Goal: Find specific page/section: Find specific page/section

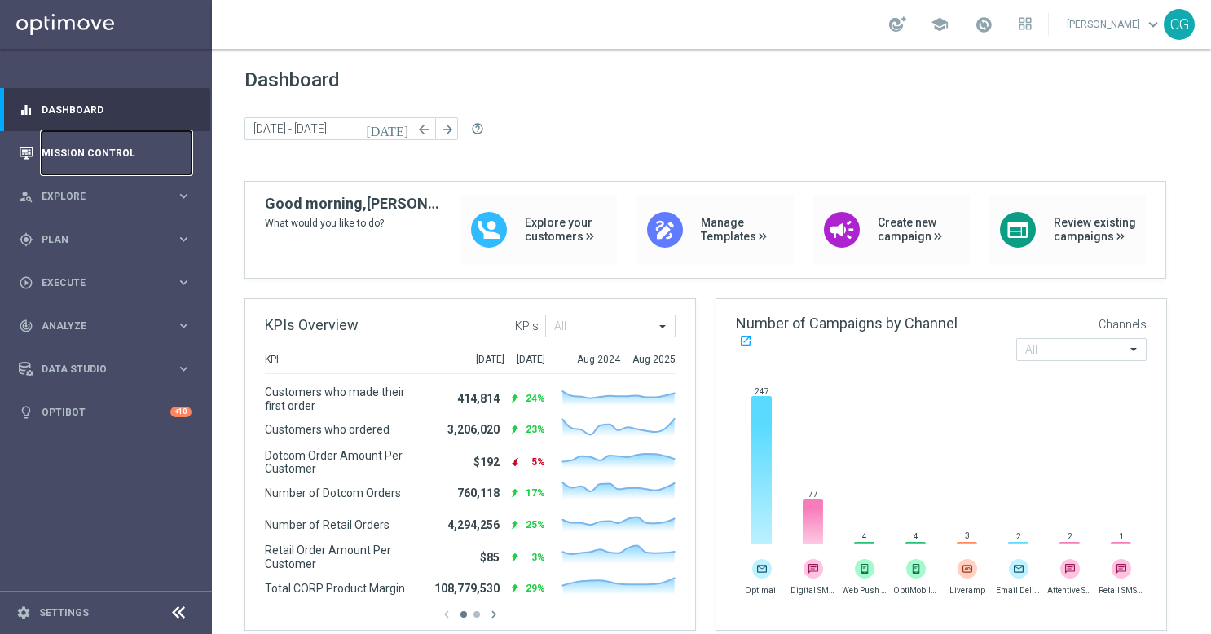
click at [124, 161] on link "Mission Control" at bounding box center [117, 152] width 150 height 43
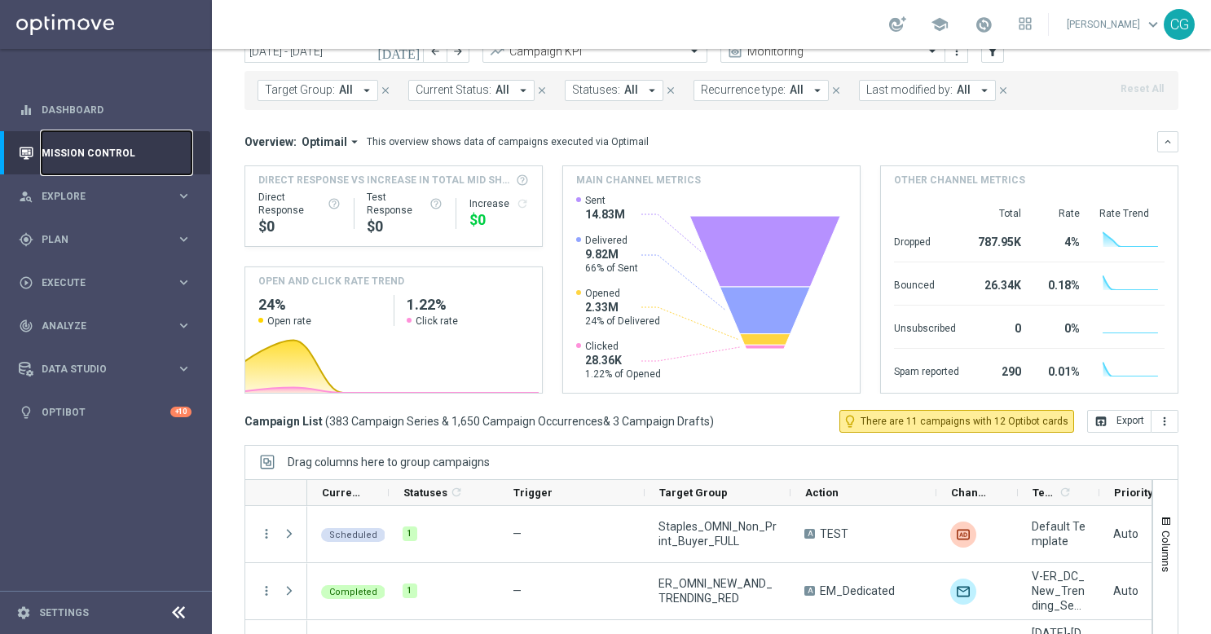
scroll to position [179, 0]
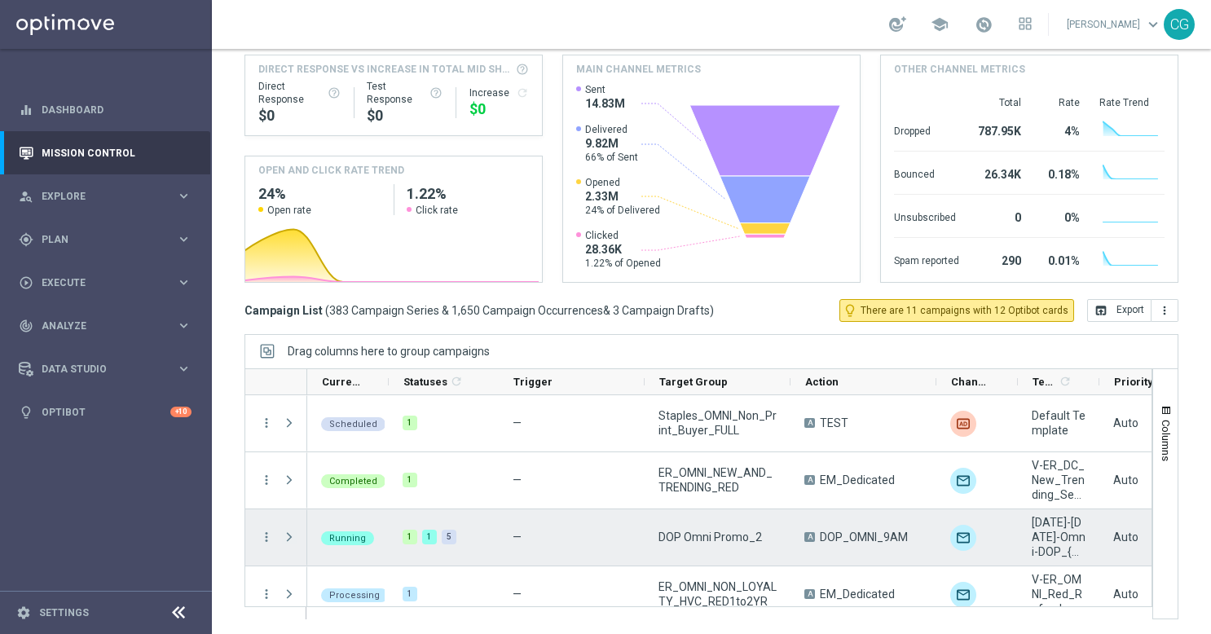
click at [289, 536] on span "Press SPACE to select this row." at bounding box center [289, 537] width 15 height 13
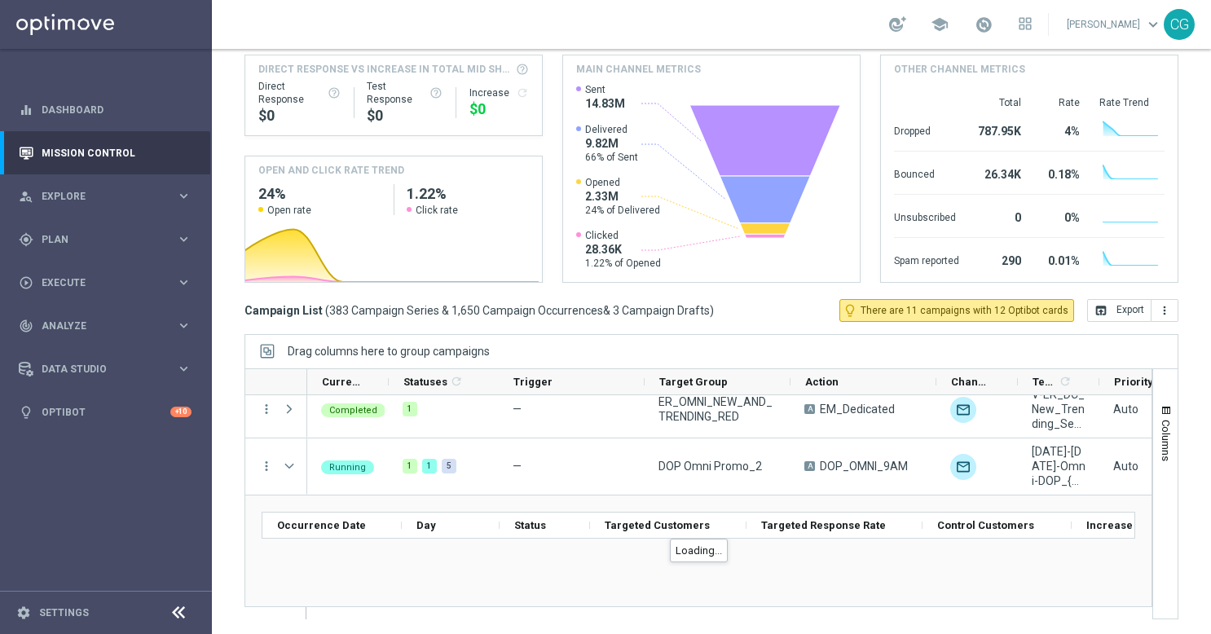
scroll to position [163, 0]
